Goal: Information Seeking & Learning: Learn about a topic

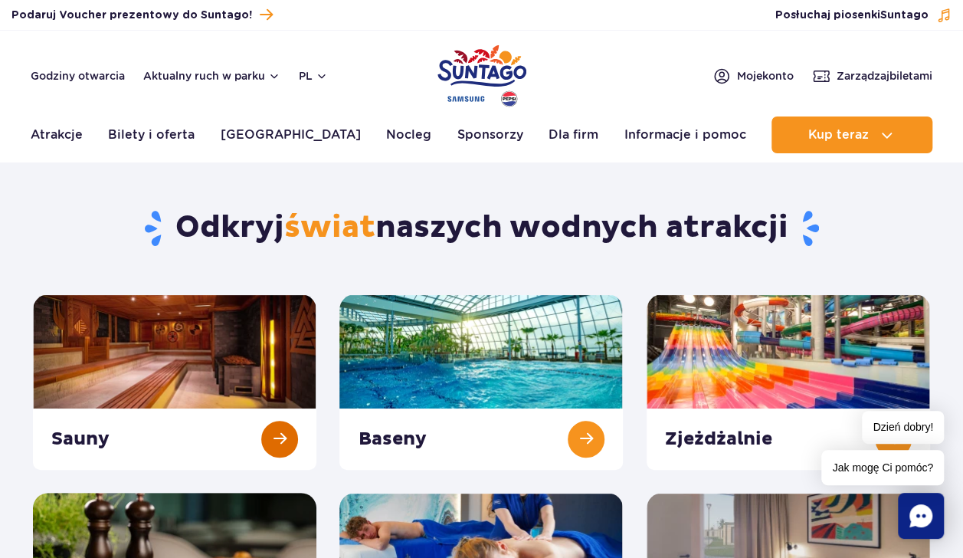
click at [285, 441] on link at bounding box center [174, 381] width 283 height 175
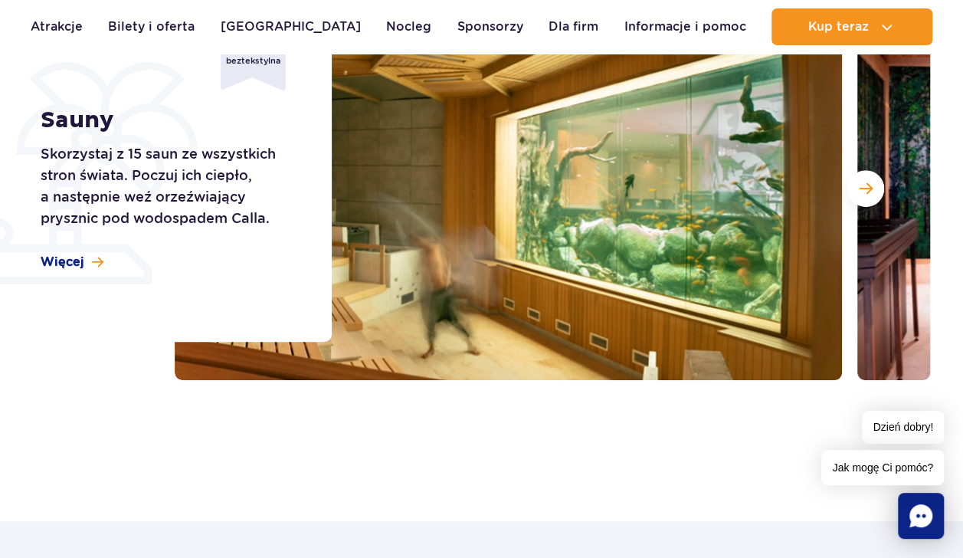
scroll to position [255, 0]
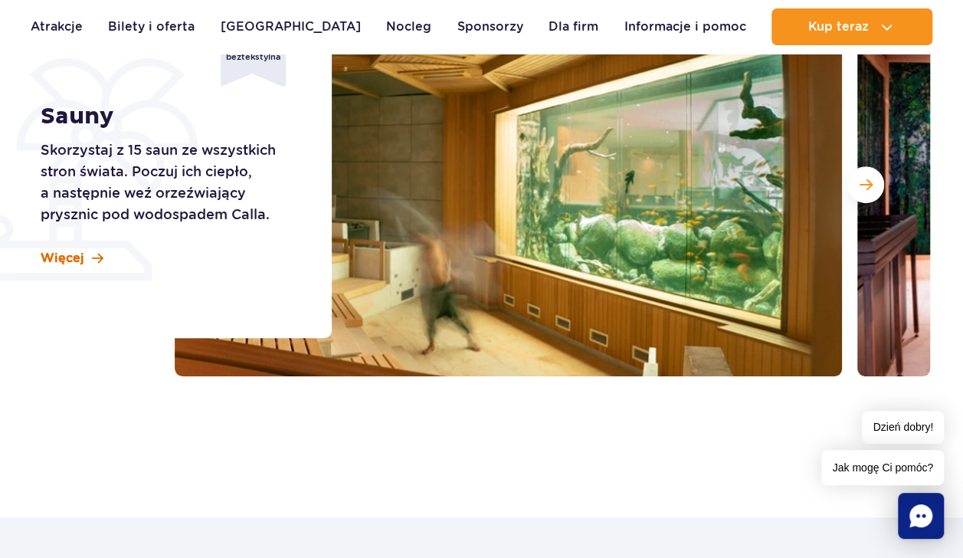
click at [79, 261] on span "Więcej" at bounding box center [63, 258] width 44 height 17
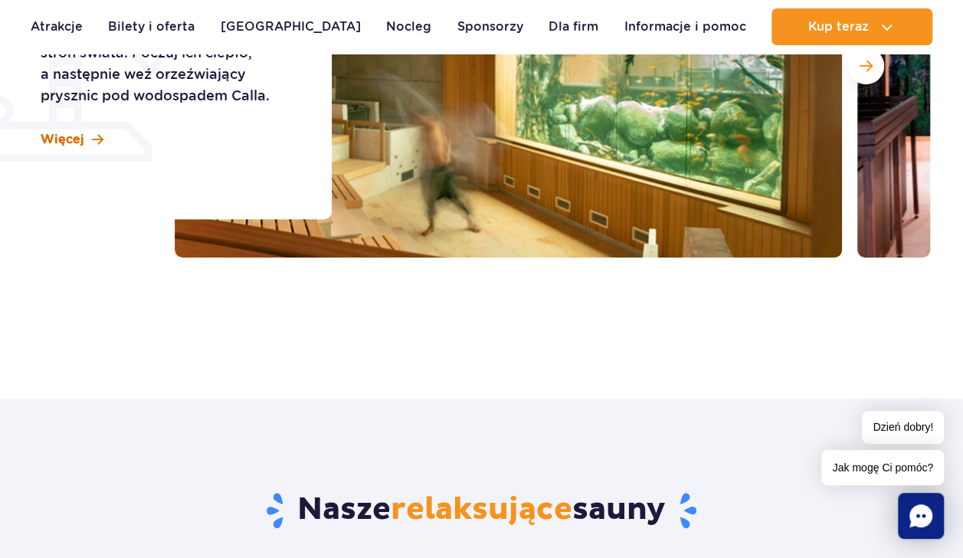
scroll to position [378, 0]
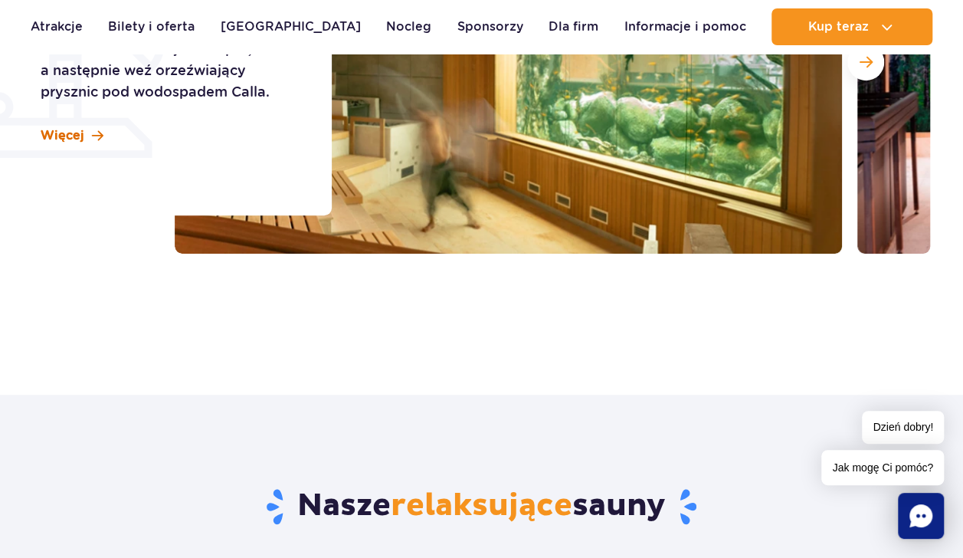
click at [82, 132] on span "Więcej" at bounding box center [63, 135] width 44 height 17
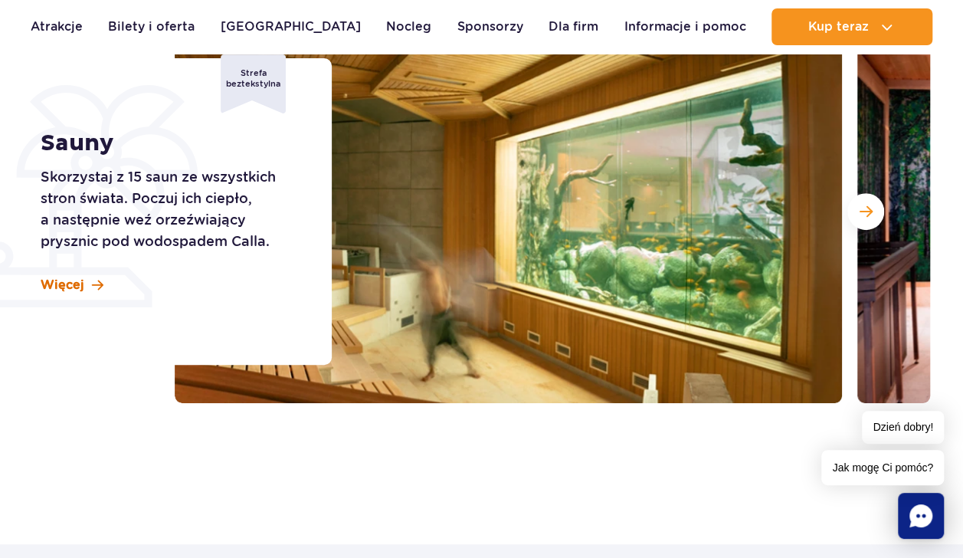
scroll to position [227, 0]
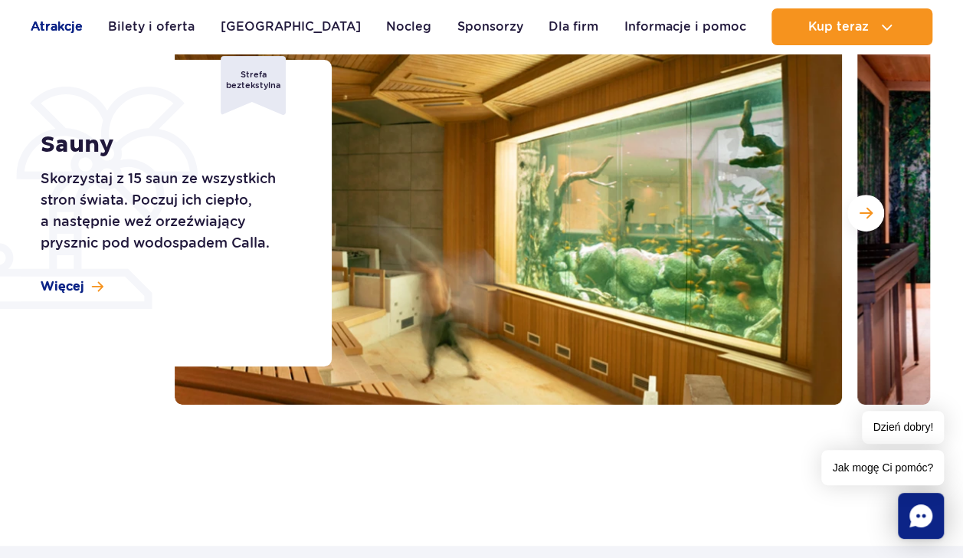
click at [61, 30] on link "Atrakcje" at bounding box center [57, 26] width 52 height 37
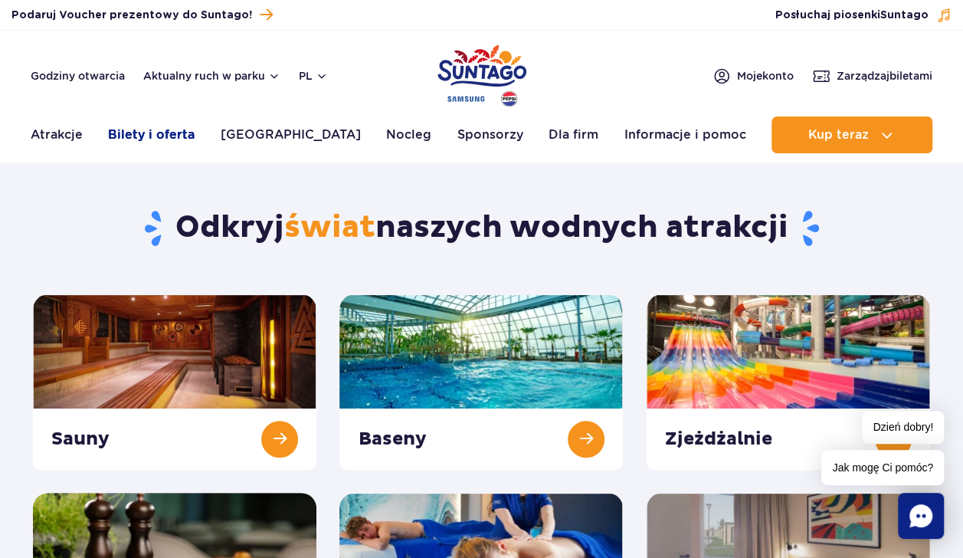
click at [171, 136] on link "Bilety i oferta" at bounding box center [151, 134] width 87 height 37
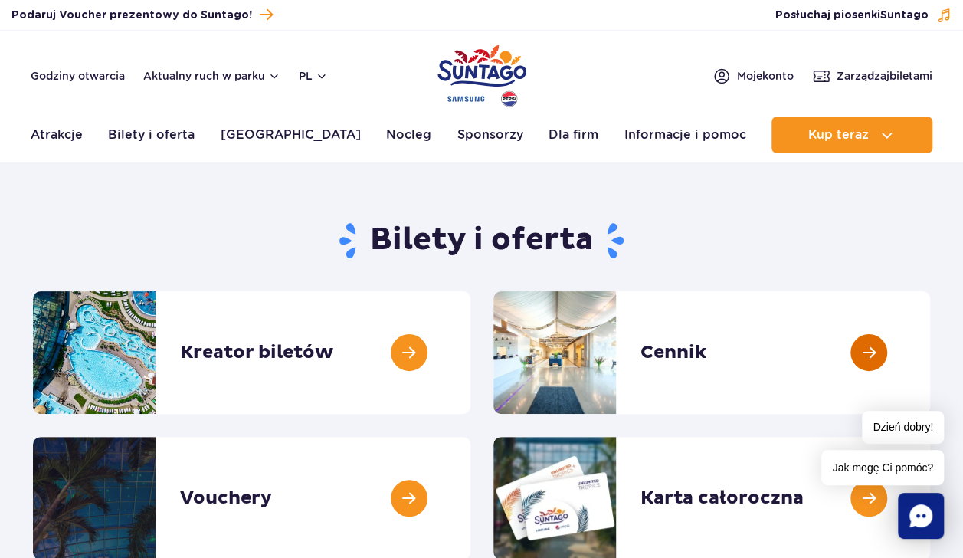
click at [930, 362] on link at bounding box center [930, 352] width 0 height 123
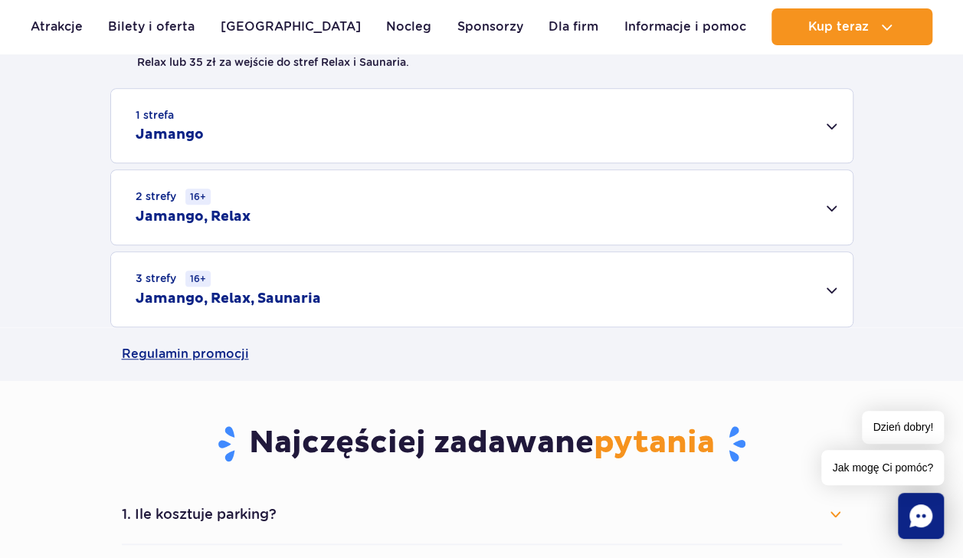
scroll to position [484, 0]
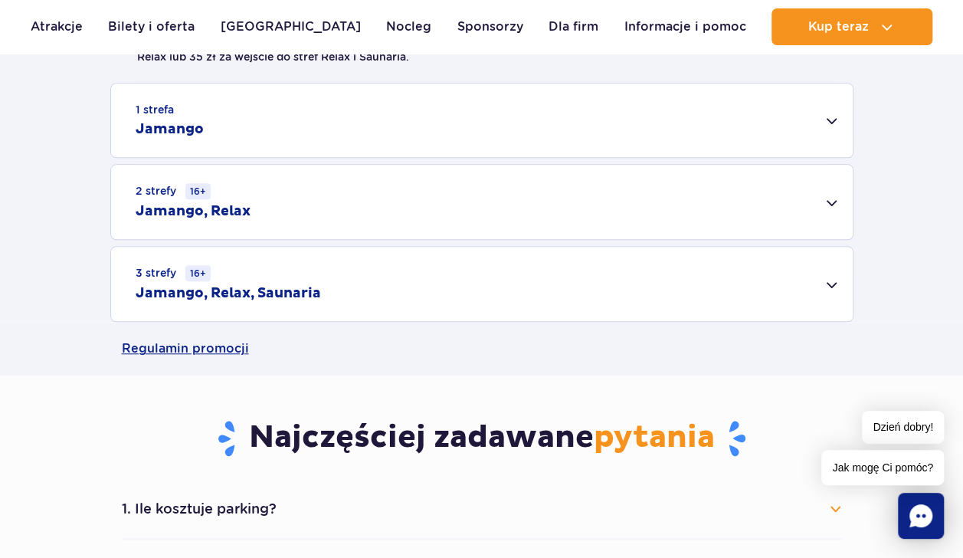
click at [832, 290] on div "3 strefy 16+ Jamango, Relax, Saunaria" at bounding box center [482, 284] width 742 height 74
